Goal: Transaction & Acquisition: Subscribe to service/newsletter

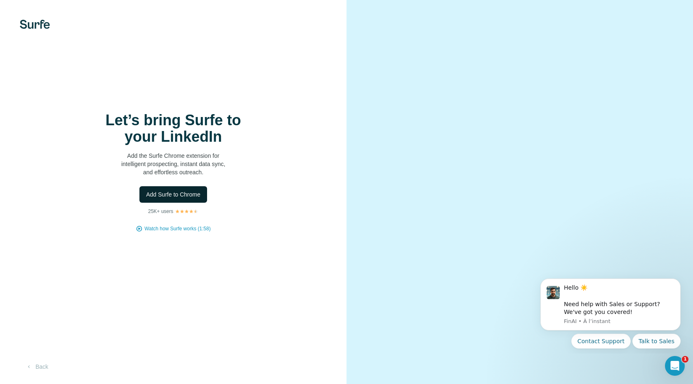
click at [169, 195] on span "Add Surfe to Chrome" at bounding box center [173, 194] width 54 height 8
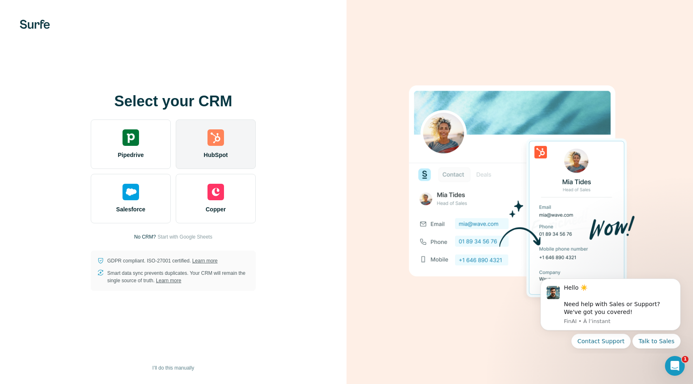
click at [208, 137] on img at bounding box center [215, 137] width 16 height 16
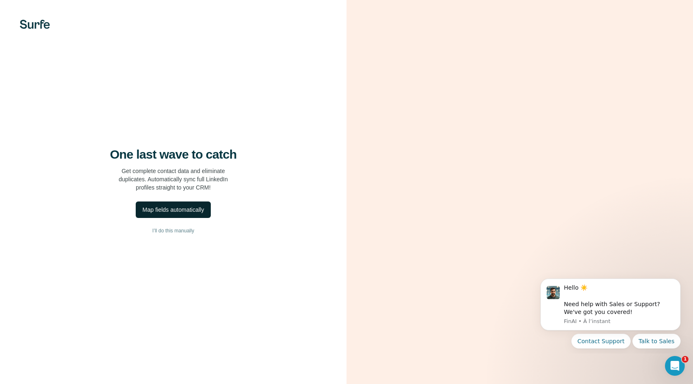
click at [186, 211] on div "Map fields automatically" at bounding box center [172, 210] width 61 height 8
